Goal: Transaction & Acquisition: Purchase product/service

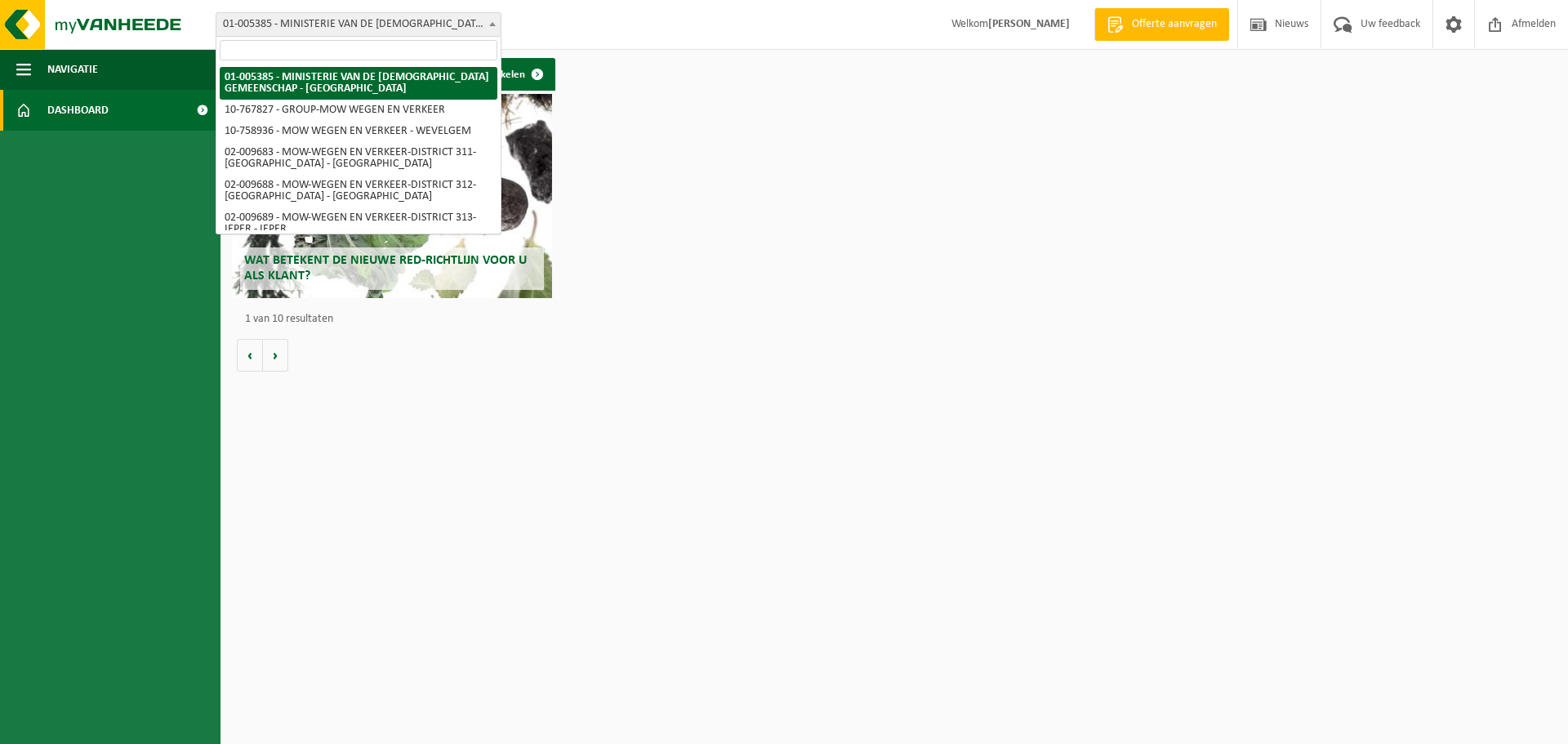
click at [467, 15] on span "01-005385 - MINISTERIE VAN DE [DEMOGRAPHIC_DATA] GEMEENSCHAP - [GEOGRAPHIC_DATA]" at bounding box center [358, 25] width 284 height 23
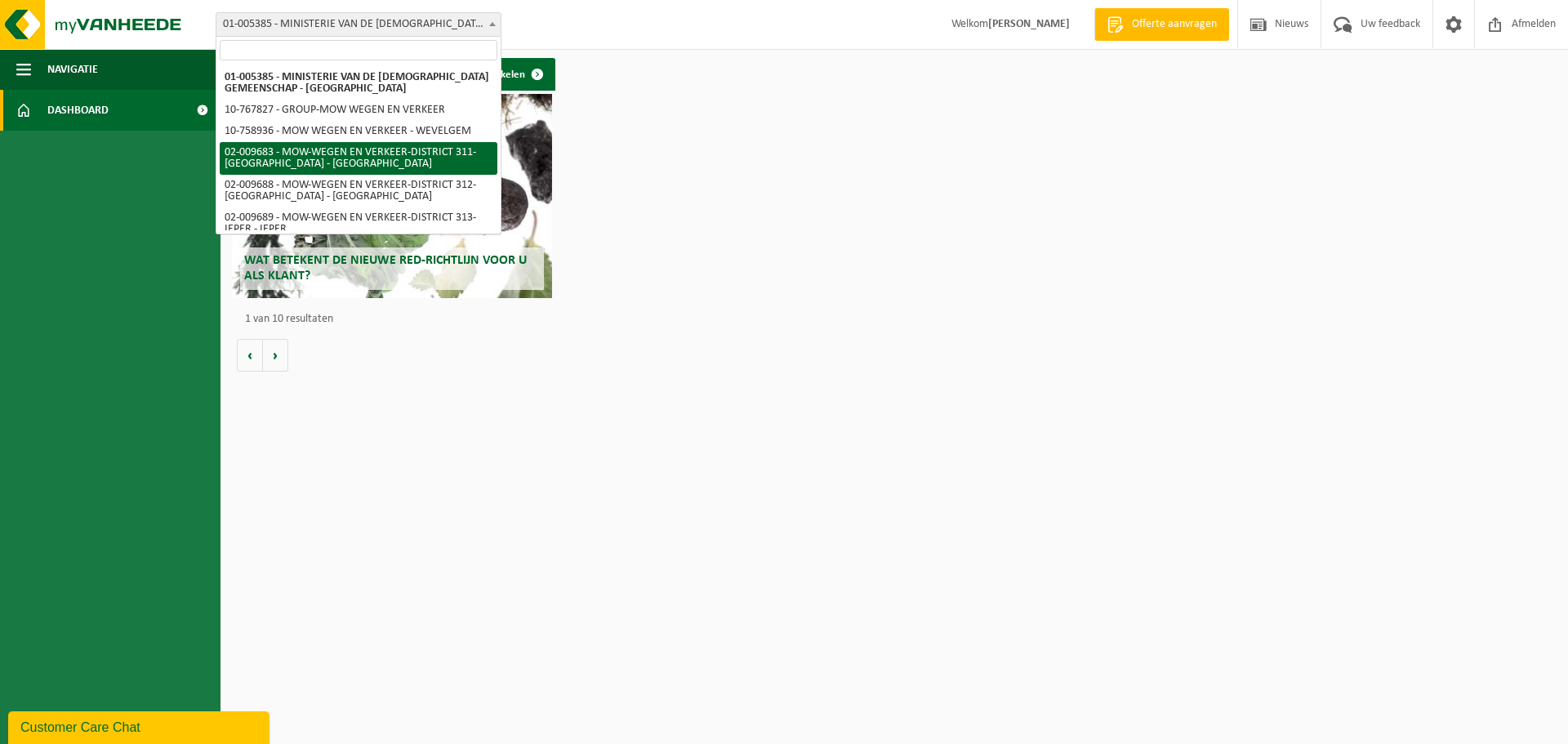
scroll to position [82, 0]
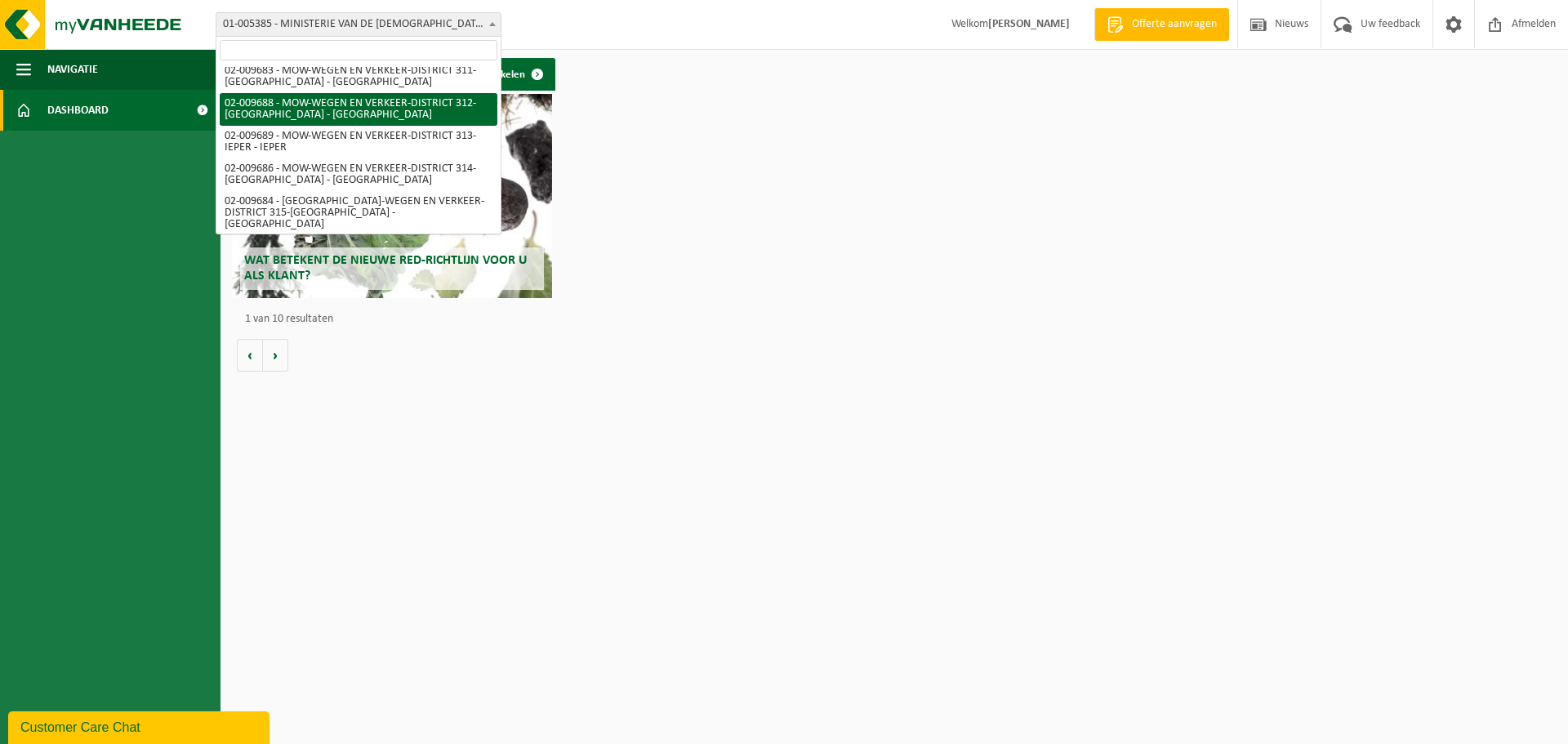
select select "1850"
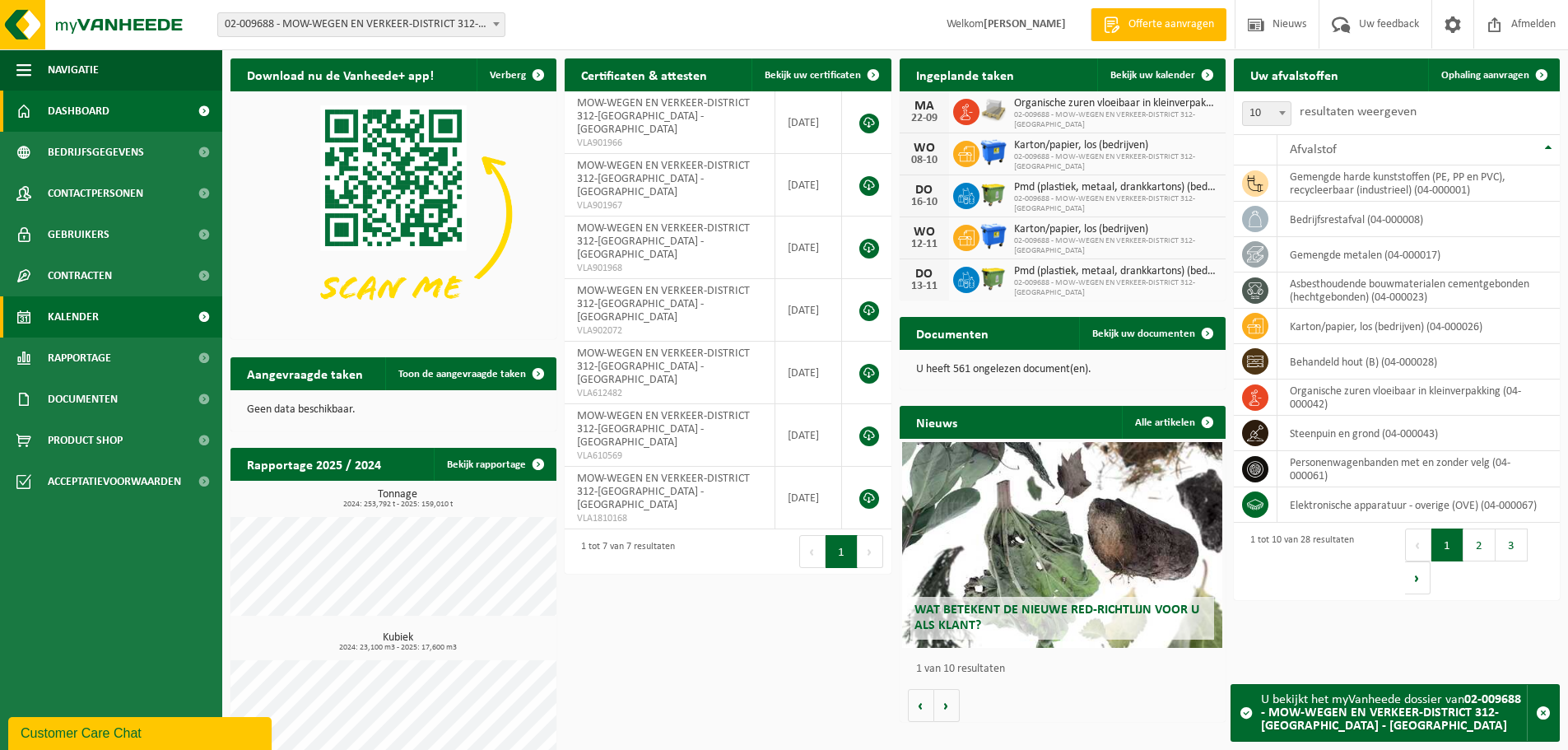
click at [108, 318] on link "Kalender" at bounding box center [111, 316] width 222 height 41
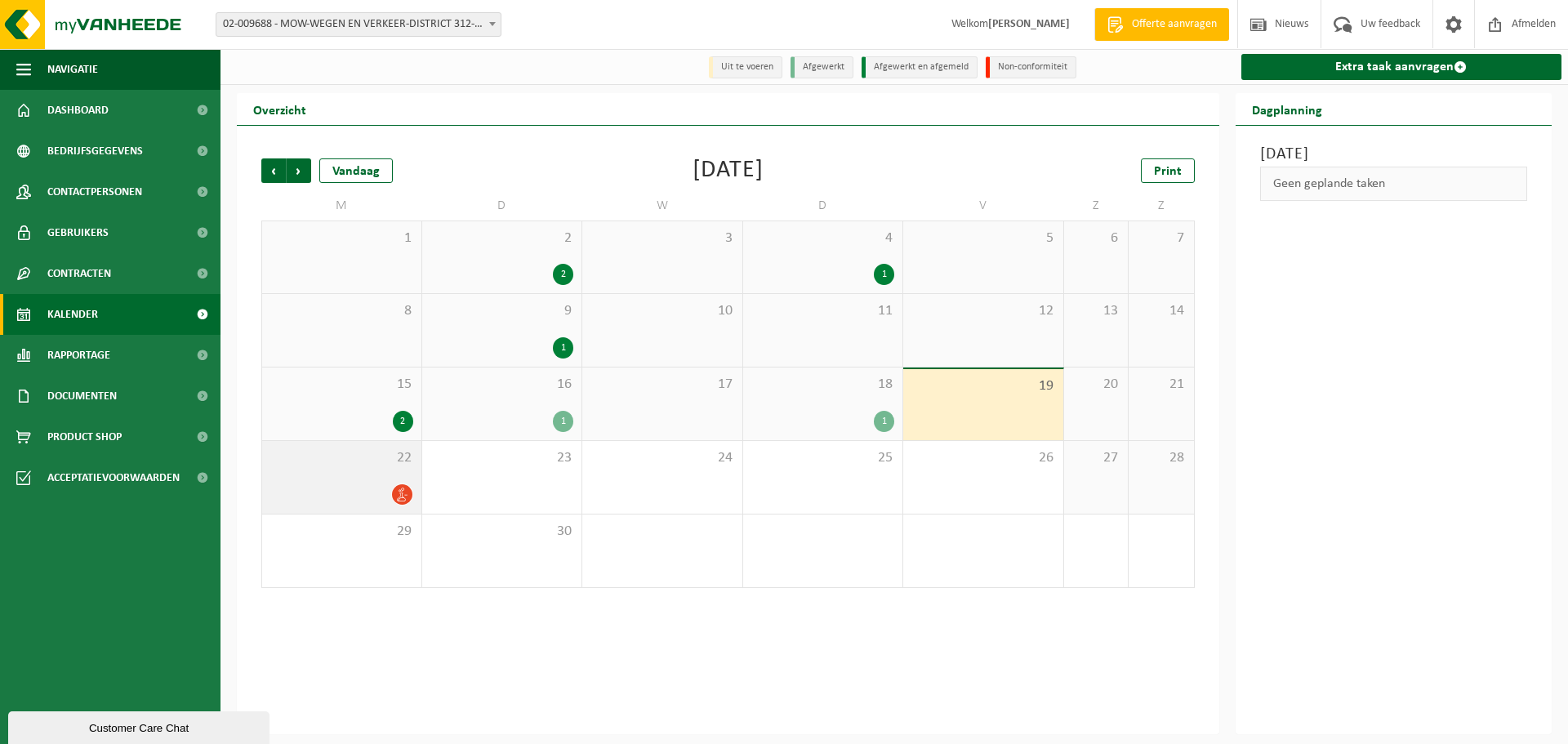
click at [380, 488] on div at bounding box center [342, 494] width 142 height 22
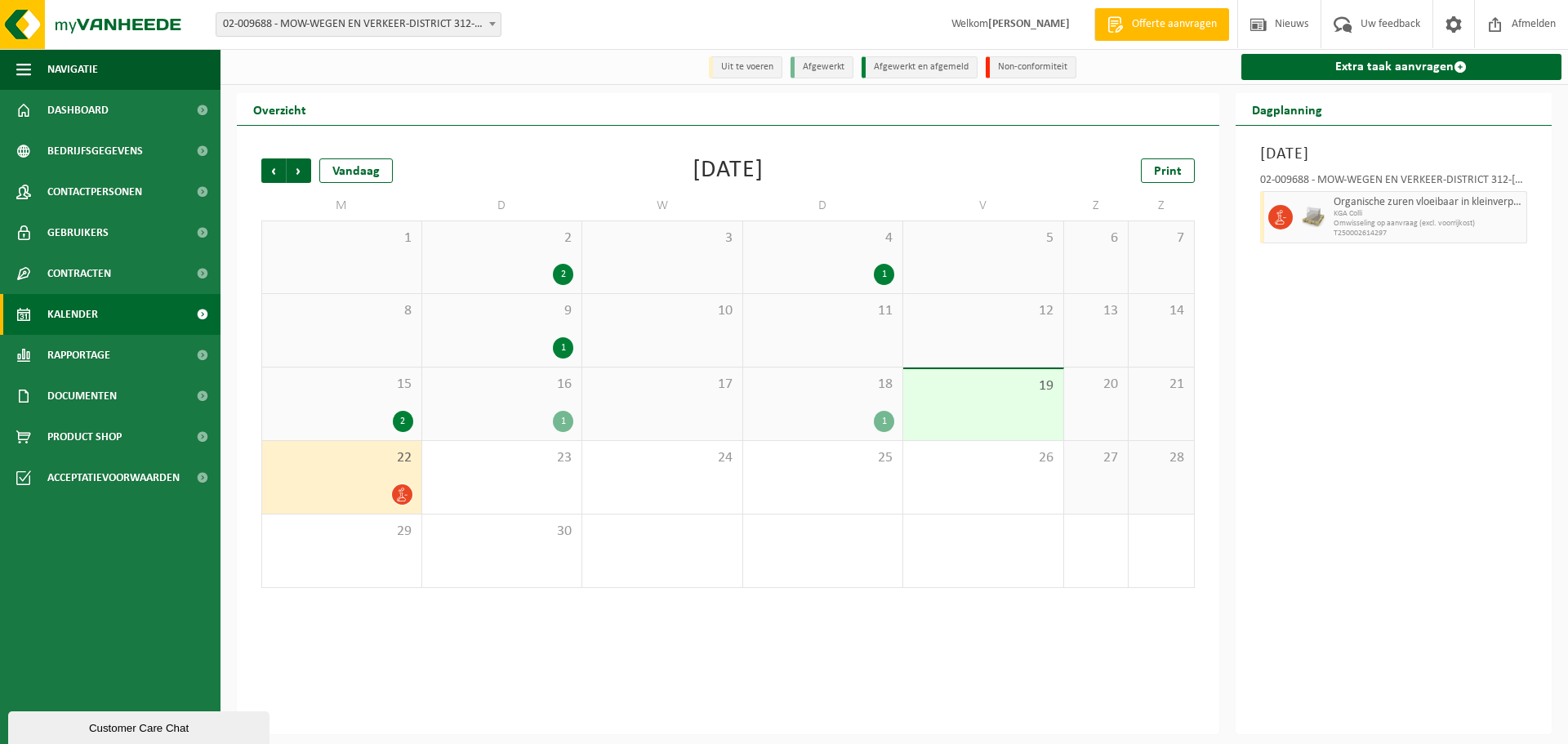
click at [829, 423] on div "1" at bounding box center [823, 422] width 143 height 21
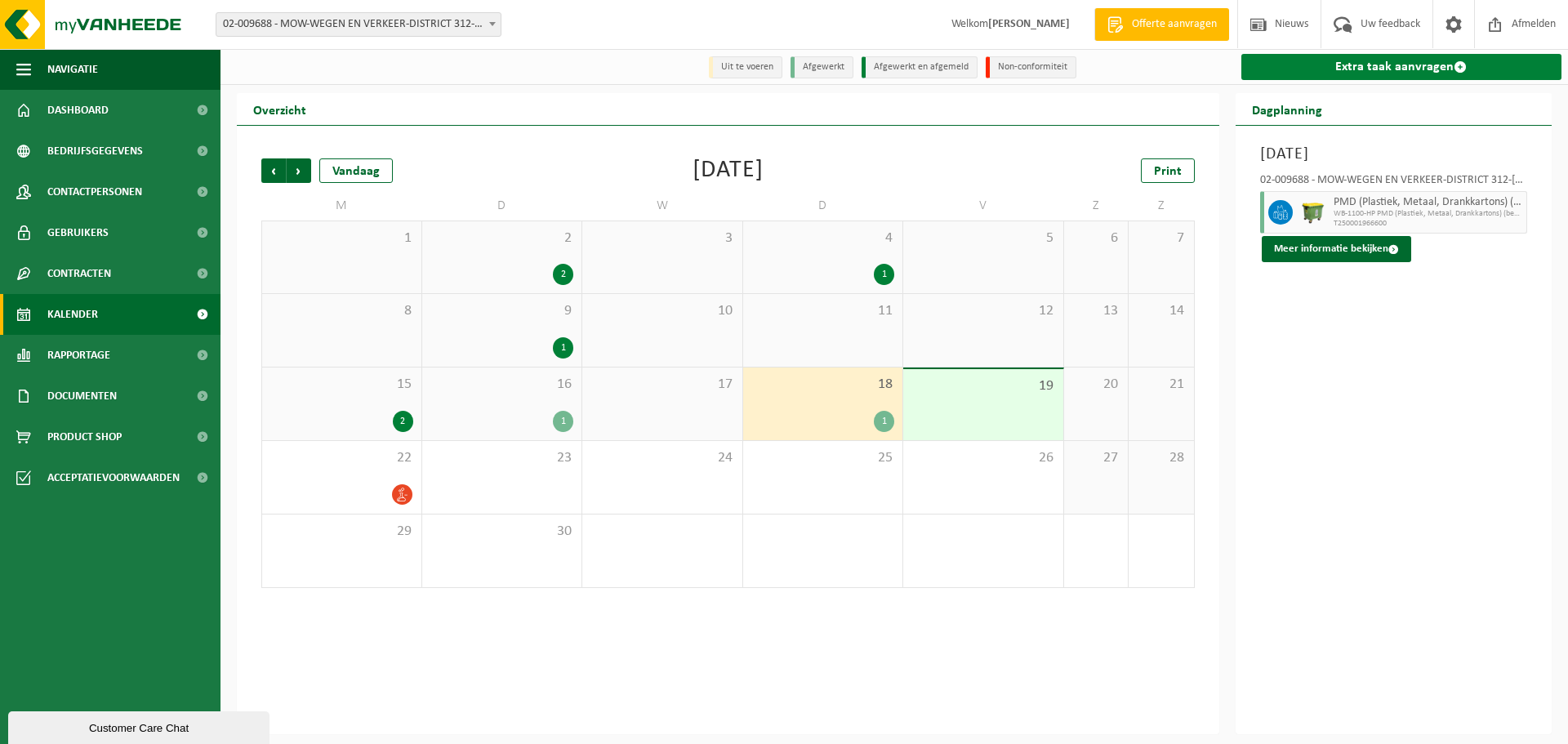
click at [1417, 64] on link "Extra taak aanvragen" at bounding box center [1401, 66] width 321 height 26
click at [1426, 64] on link "Extra taak aanvragen" at bounding box center [1401, 66] width 321 height 26
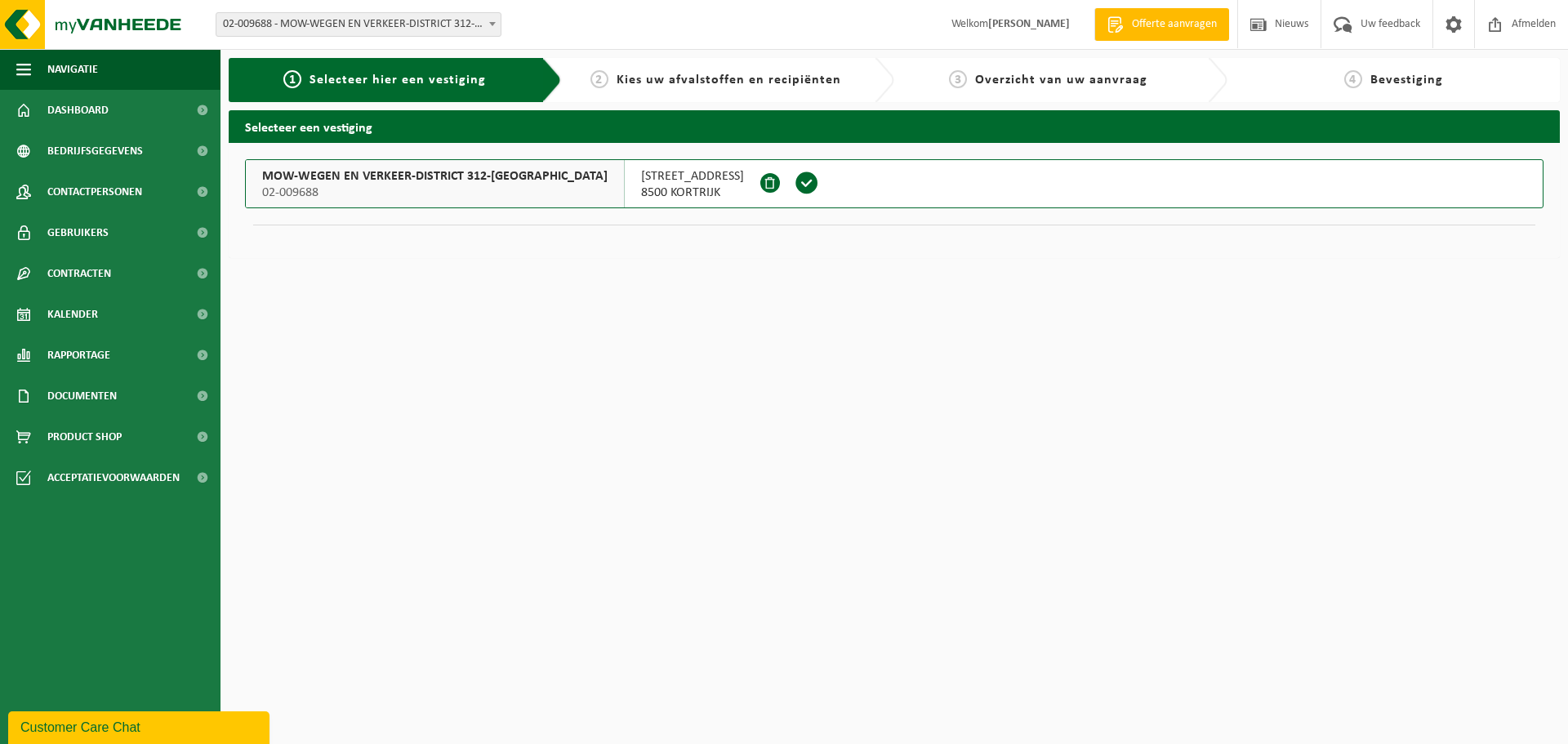
click at [641, 192] on span "8500 KORTRIJK" at bounding box center [692, 192] width 103 height 16
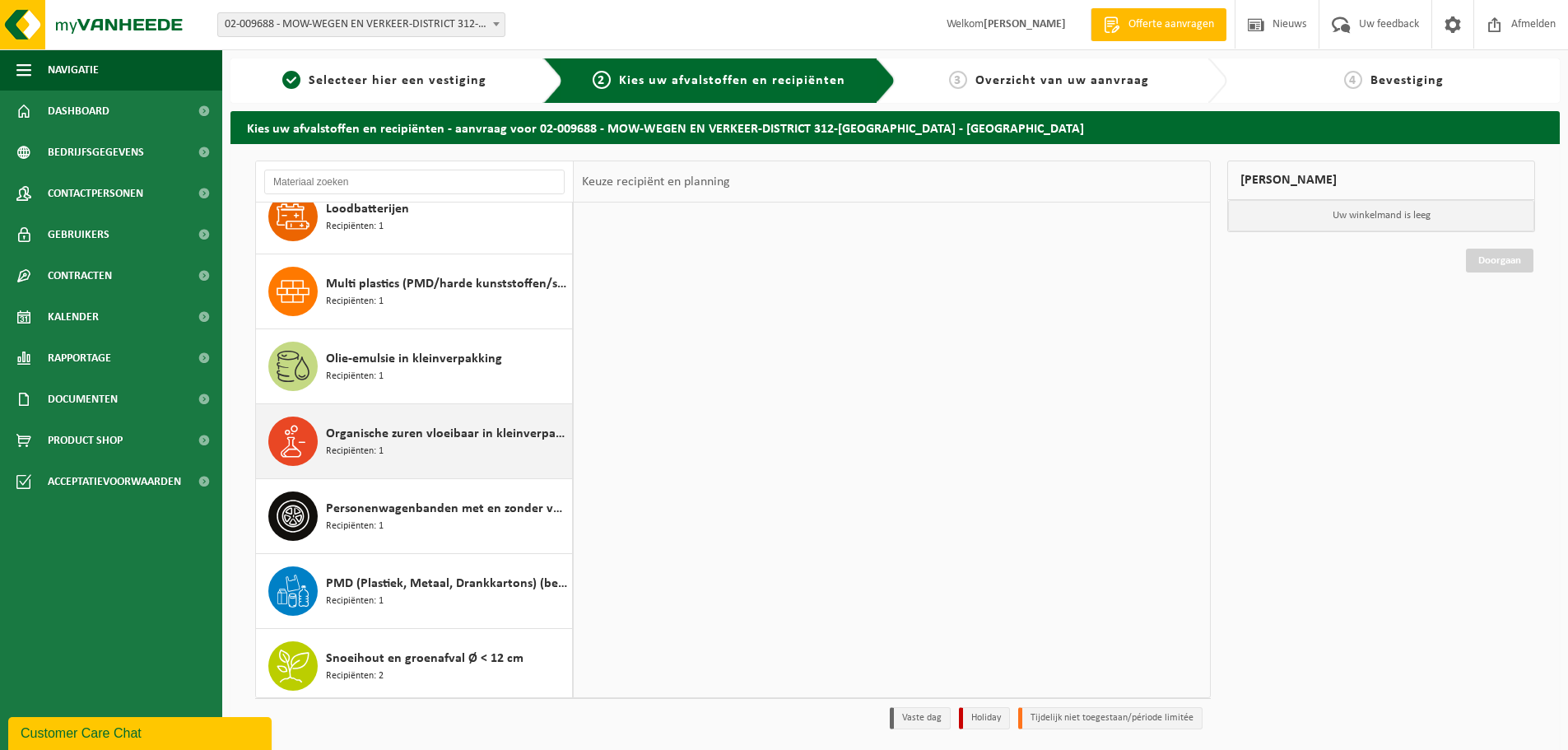
scroll to position [1527, 0]
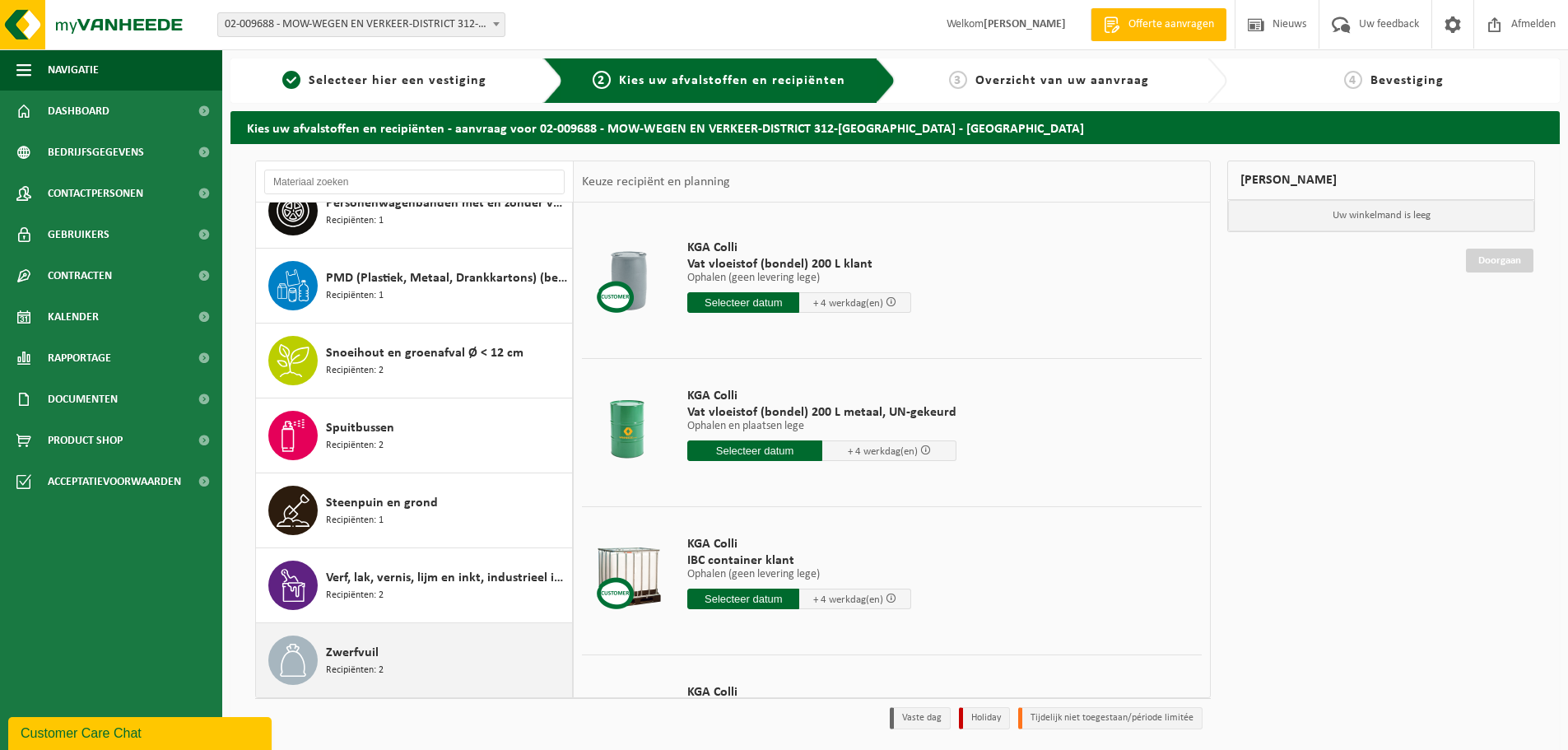
click at [443, 655] on div "Zwerfvuil Recipiënten: 2" at bounding box center [446, 660] width 242 height 49
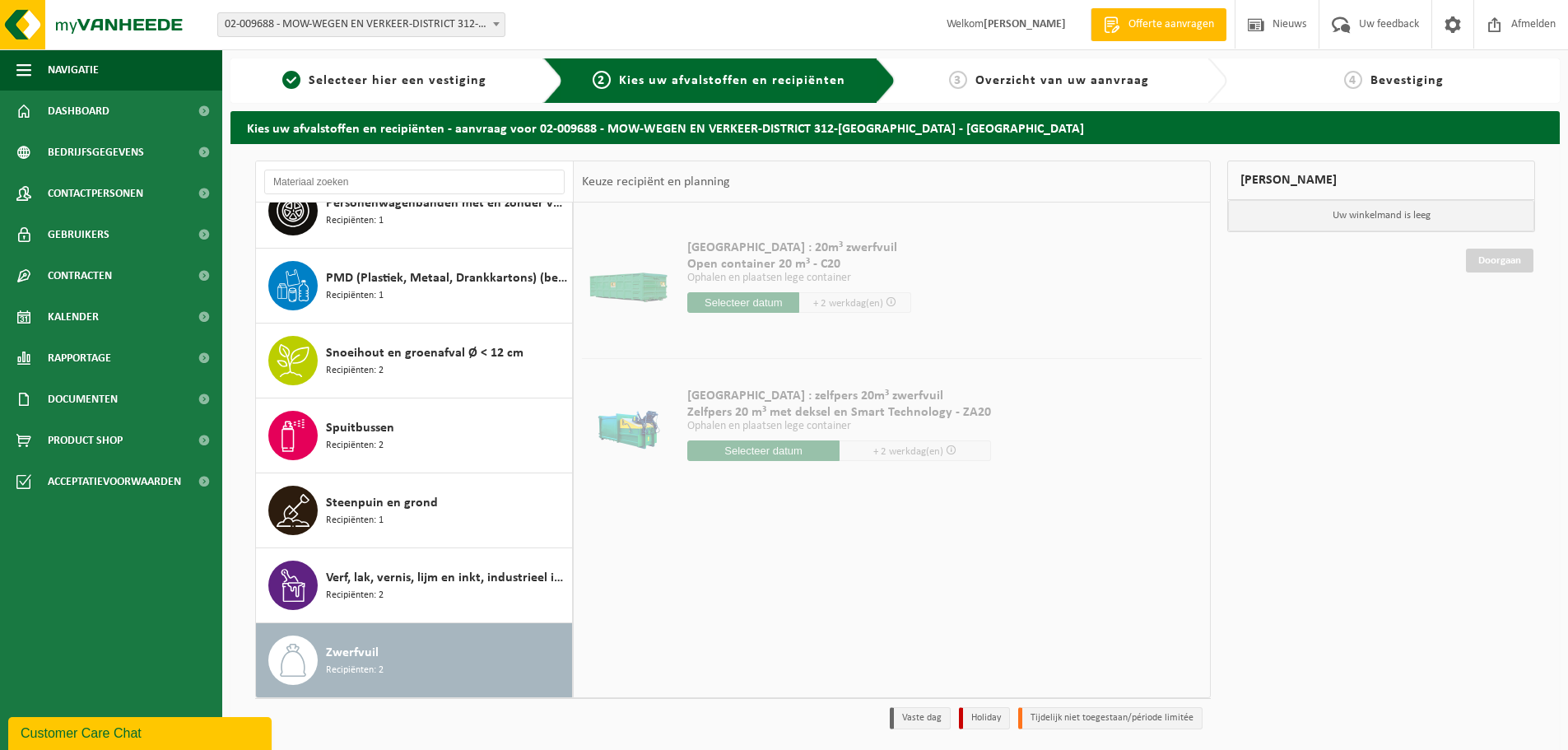
scroll to position [0, 0]
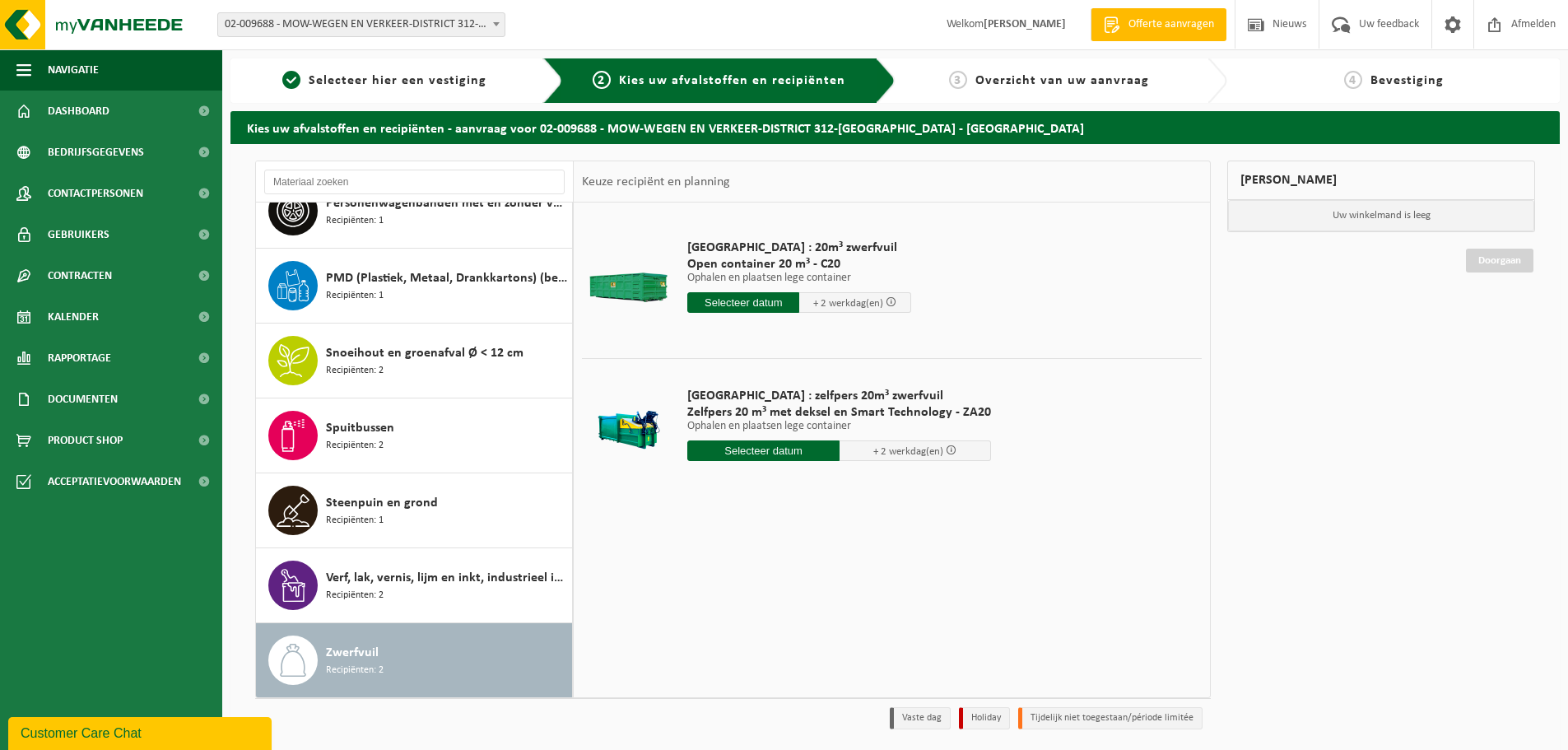
click at [741, 299] on input "text" at bounding box center [742, 302] width 112 height 20
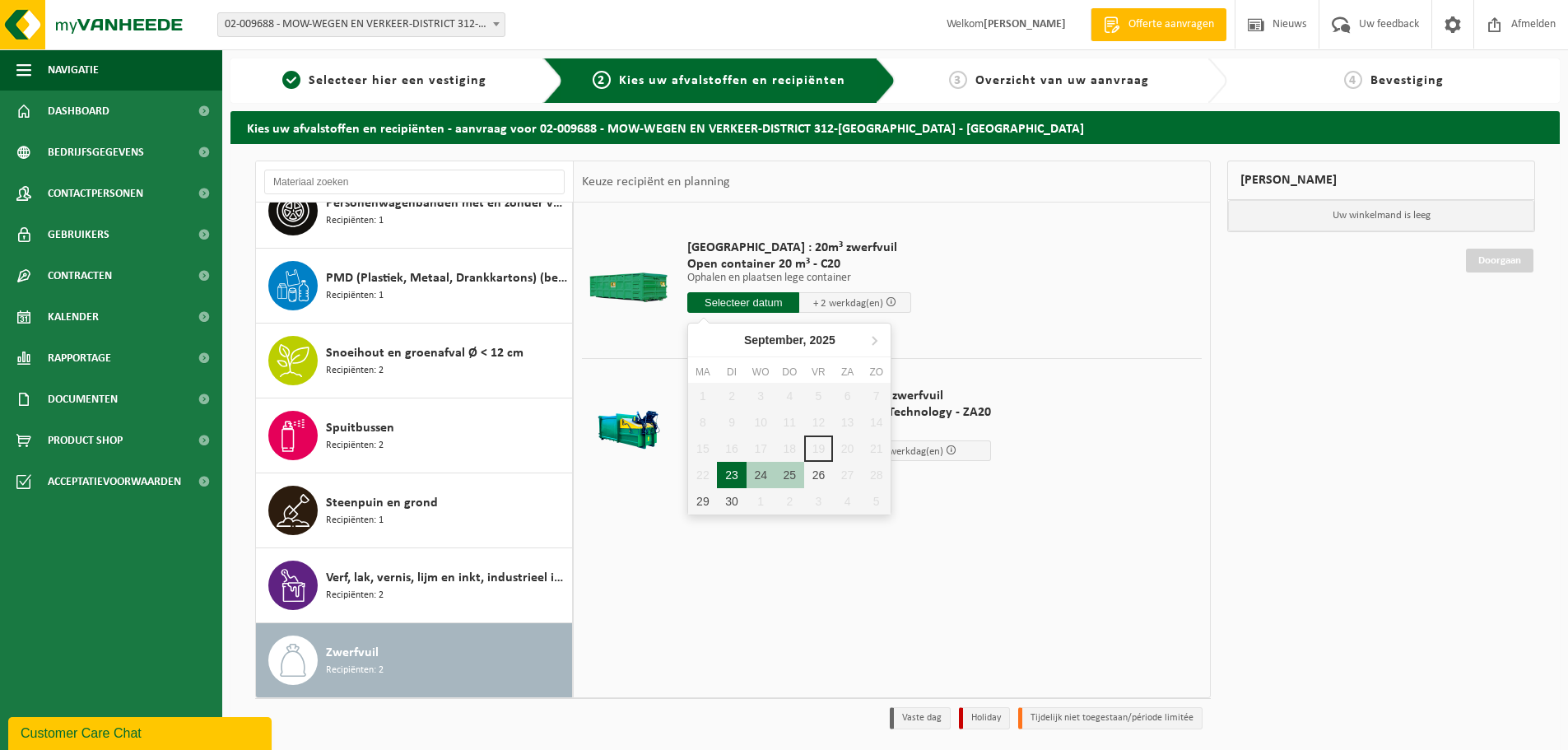
click at [741, 479] on div "23" at bounding box center [732, 474] width 29 height 26
type input "Van 2025-09-23"
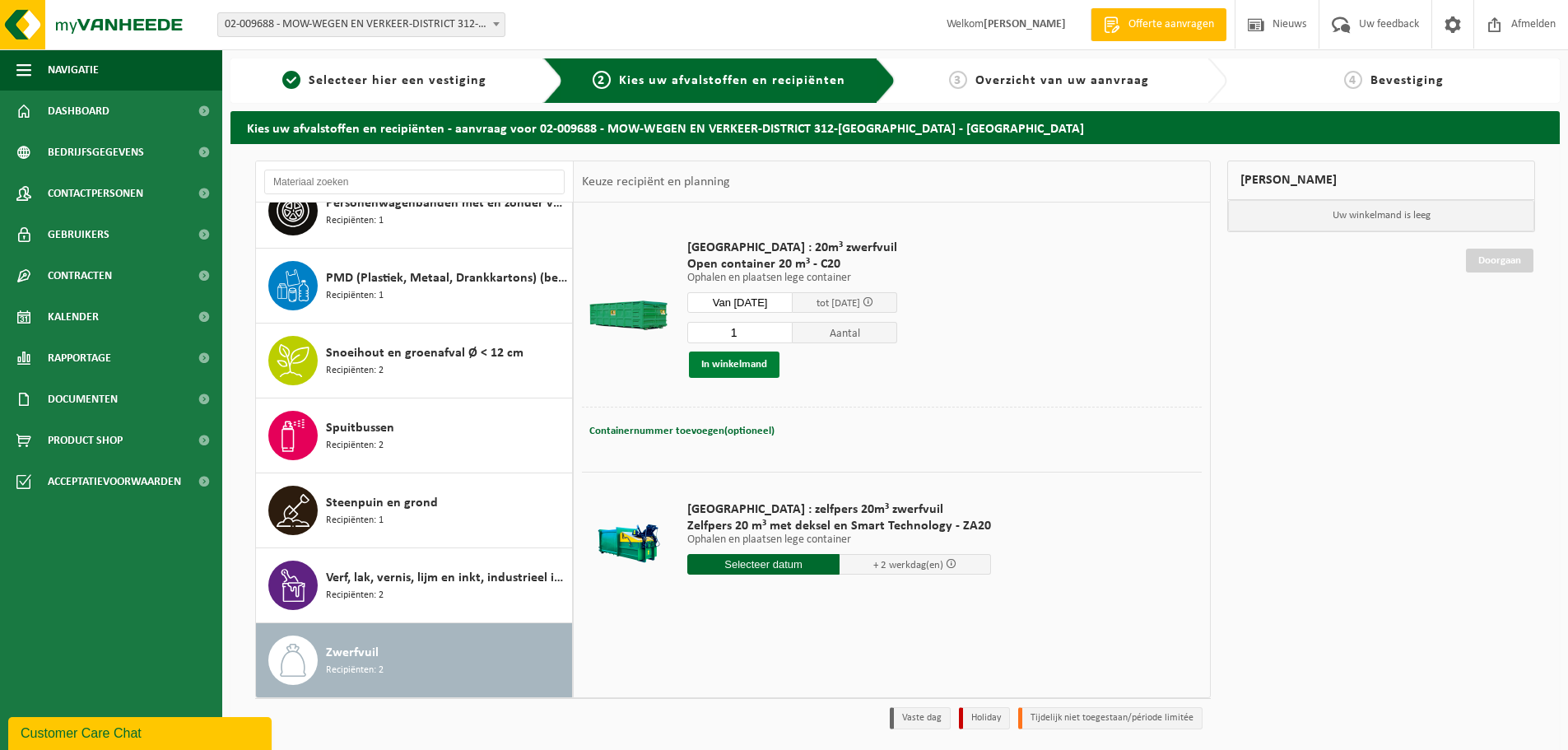
click at [718, 359] on button "In winkelmand" at bounding box center [734, 364] width 90 height 26
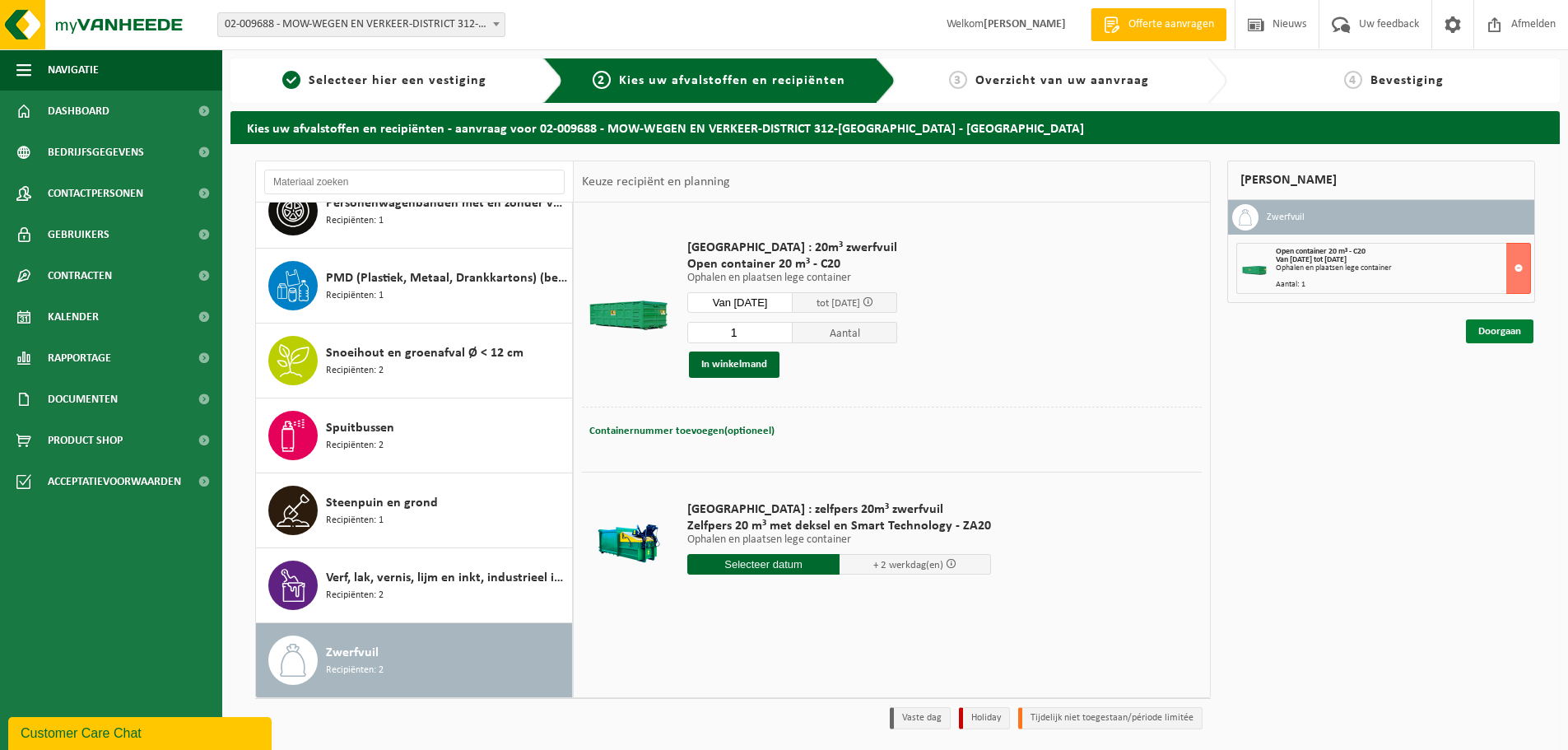
click at [1522, 326] on link "Doorgaan" at bounding box center [1500, 331] width 68 height 24
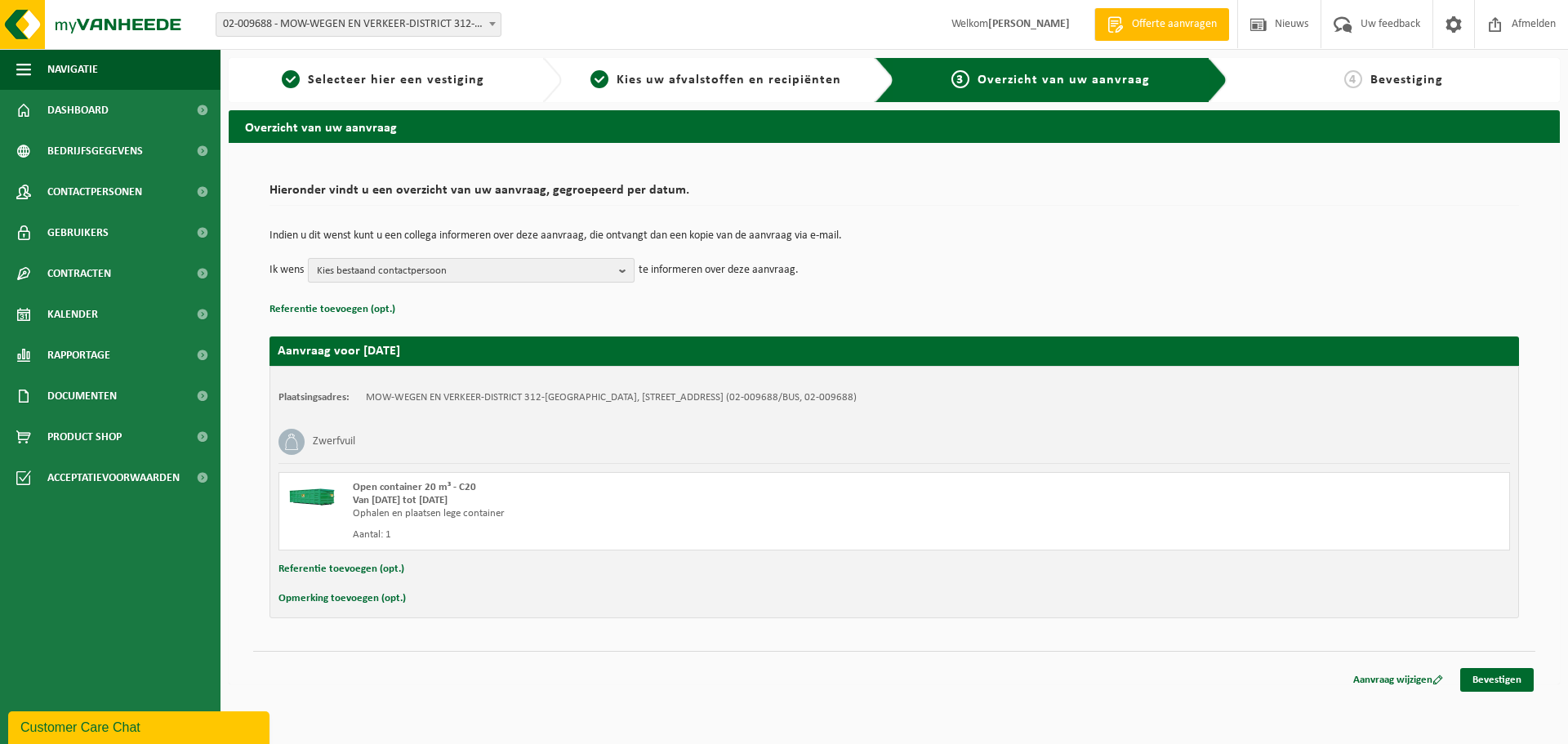
click at [527, 270] on span "Kies bestaand contactpersoon" at bounding box center [464, 270] width 296 height 24
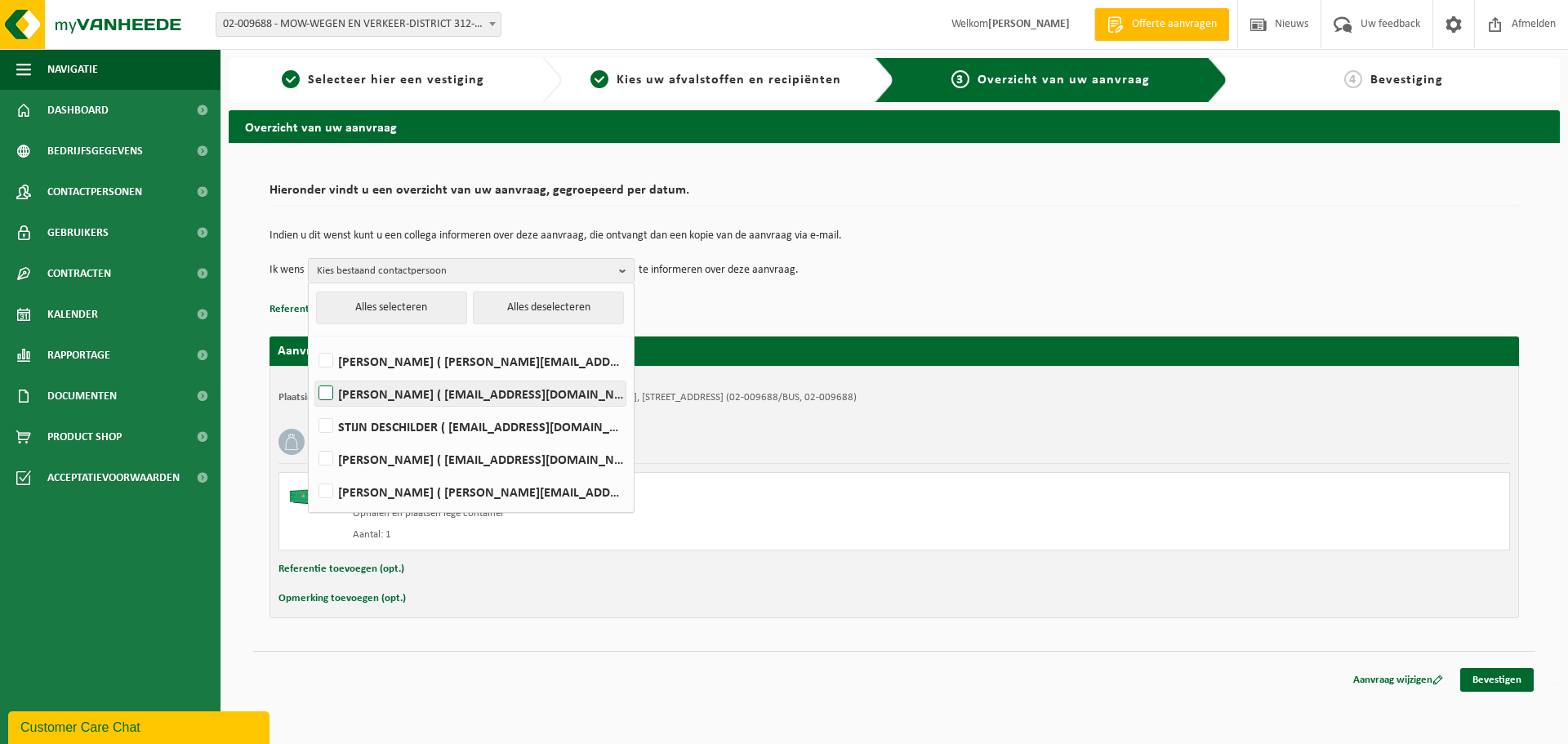
click at [328, 396] on label "[PERSON_NAME] ( [EMAIL_ADDRESS][DOMAIN_NAME] )" at bounding box center [471, 393] width 310 height 24
click at [313, 373] on input "[PERSON_NAME] ( [EMAIL_ADDRESS][DOMAIN_NAME] )" at bounding box center [312, 372] width 1 height 1
checkbox input "true"
click at [1098, 275] on td "Ik wens [PERSON_NAME] Alles selecteren Alles deselecteren [PERSON_NAME] ( [PERS…" at bounding box center [894, 269] width 1249 height 24
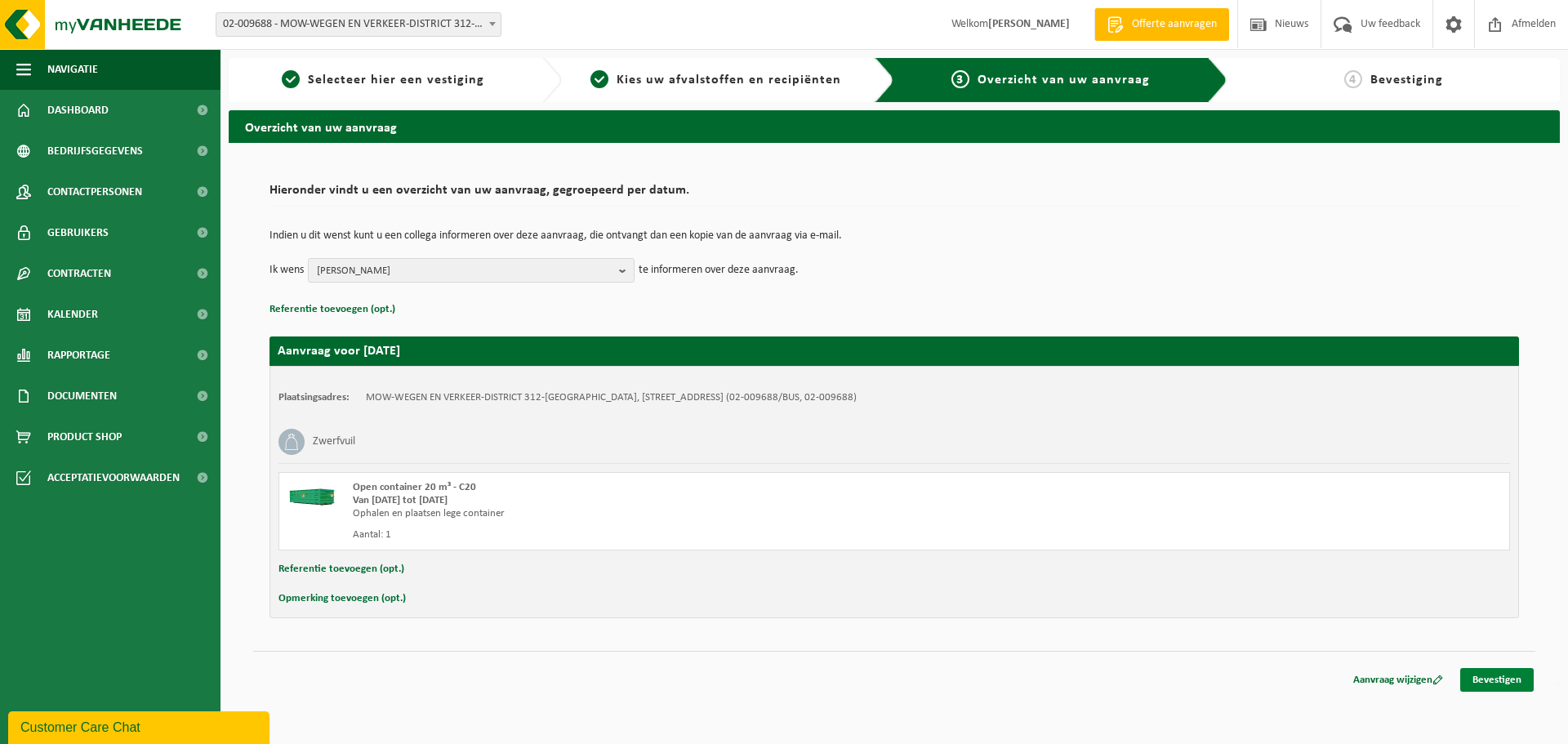
click at [1524, 682] on link "Bevestigen" at bounding box center [1497, 680] width 73 height 24
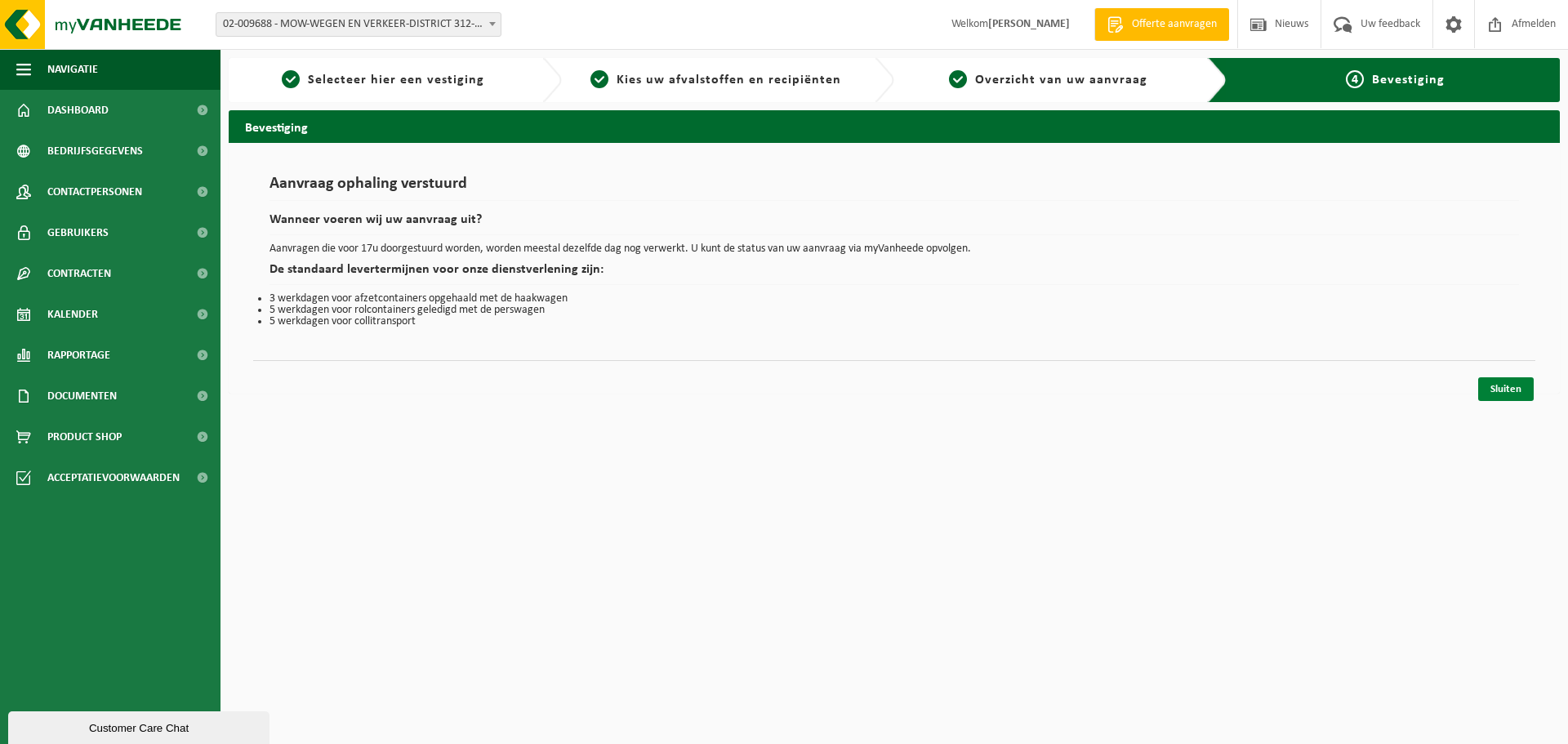
click at [1516, 385] on link "Sluiten" at bounding box center [1506, 389] width 56 height 24
